Goal: Check status

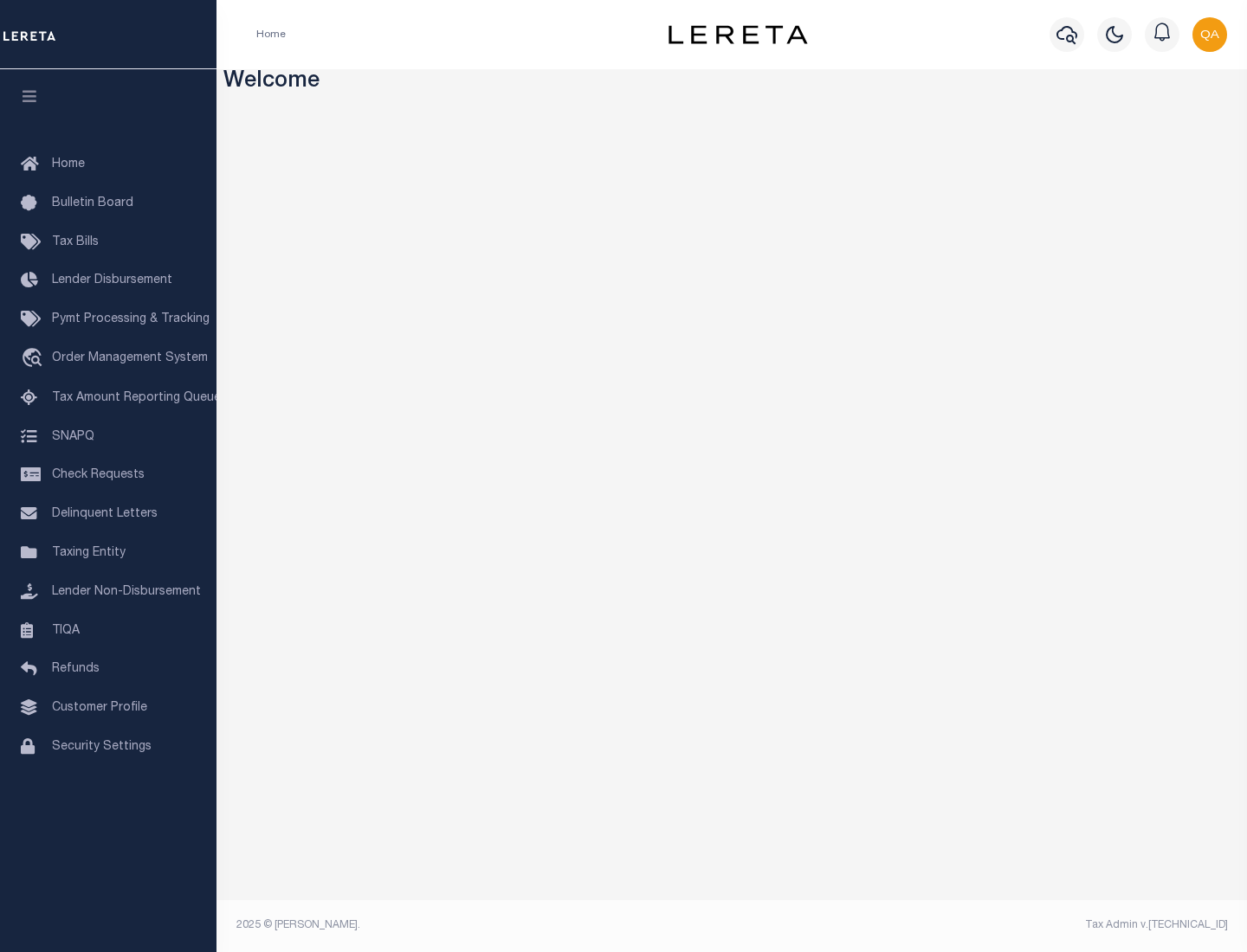
click at [109, 476] on span "Check Requests" at bounding box center [98, 476] width 92 height 13
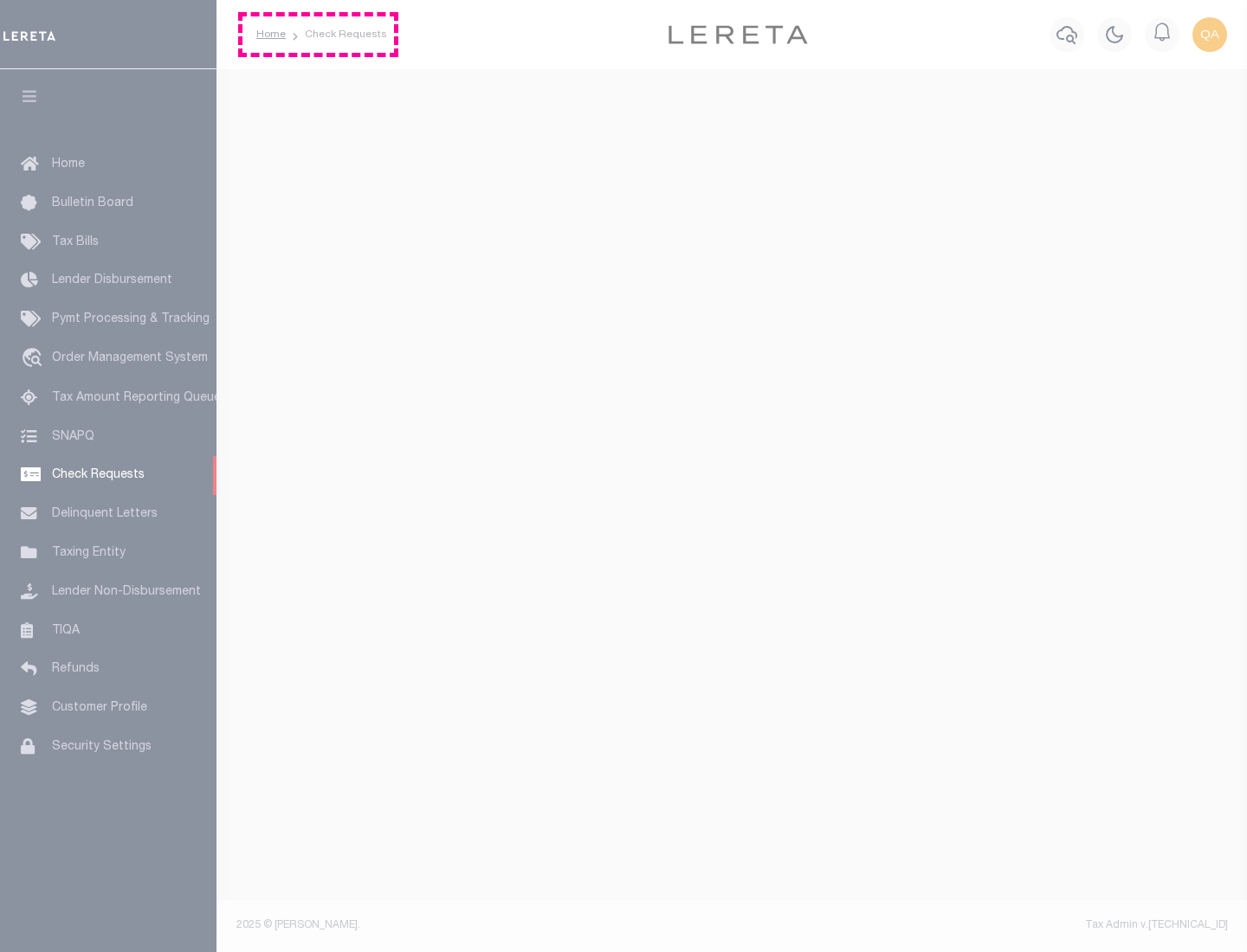
select select "50"
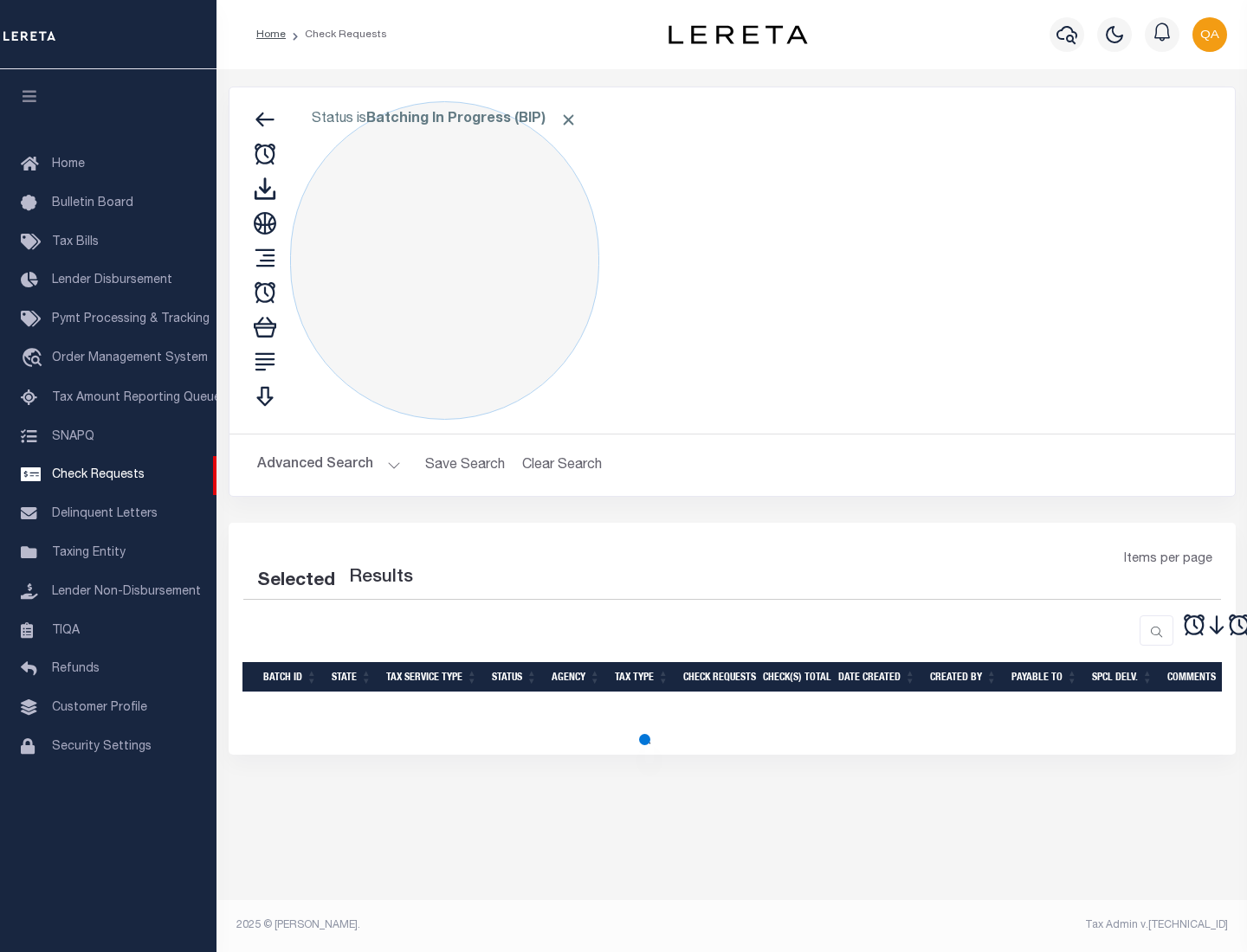
select select "50"
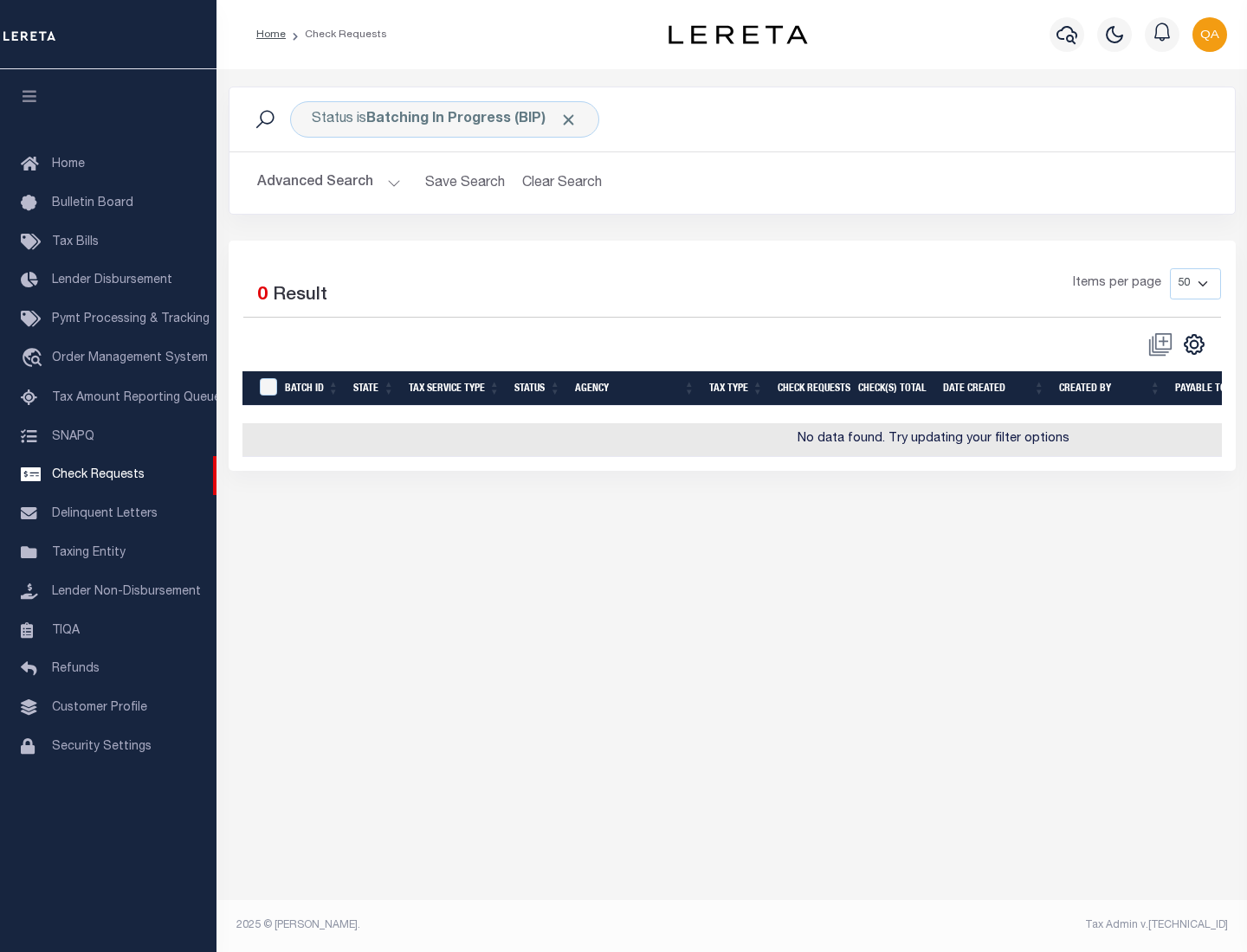
click at [569, 119] on span "Click to Remove" at bounding box center [568, 120] width 18 height 18
